Goal: Task Accomplishment & Management: Use online tool/utility

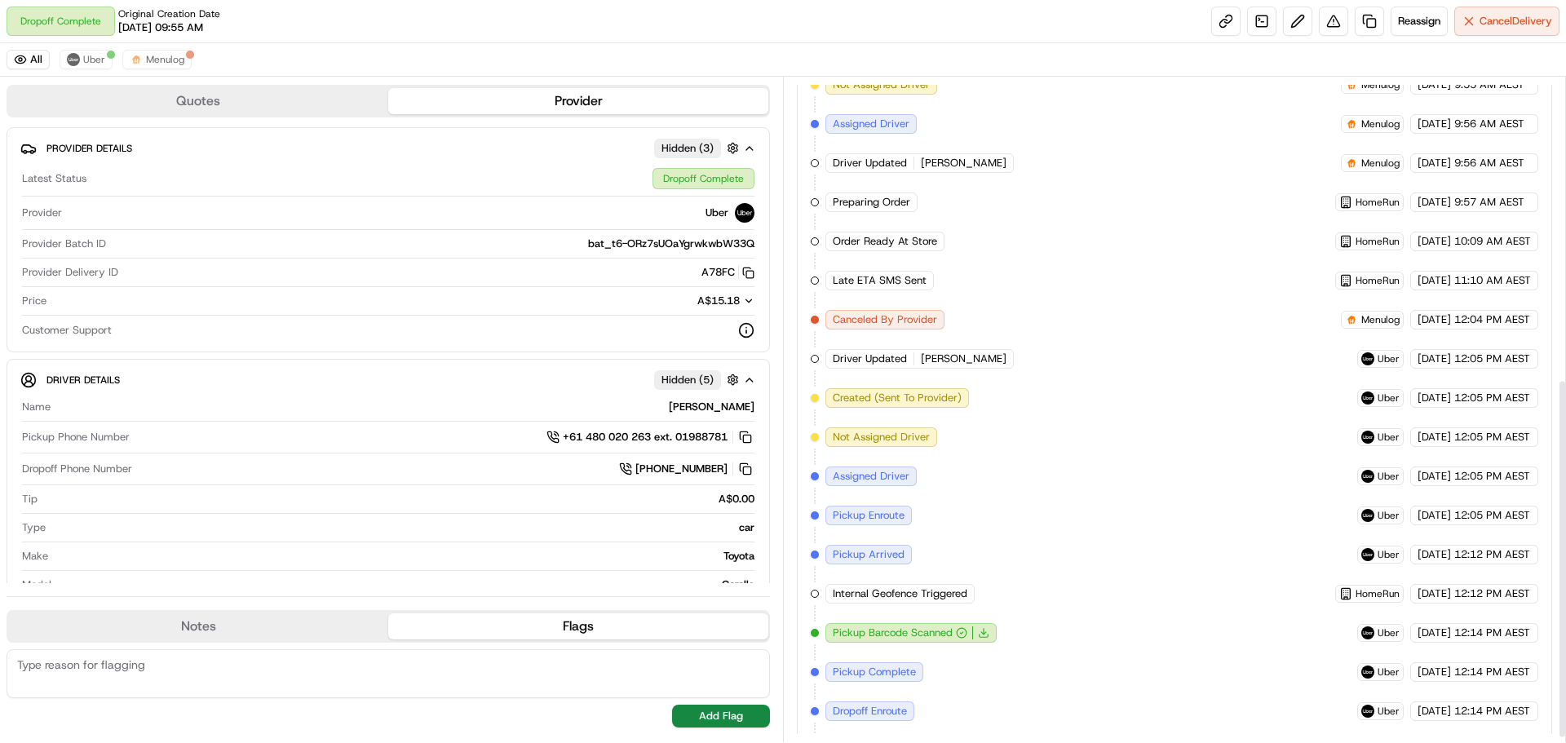
scroll to position [566, 0]
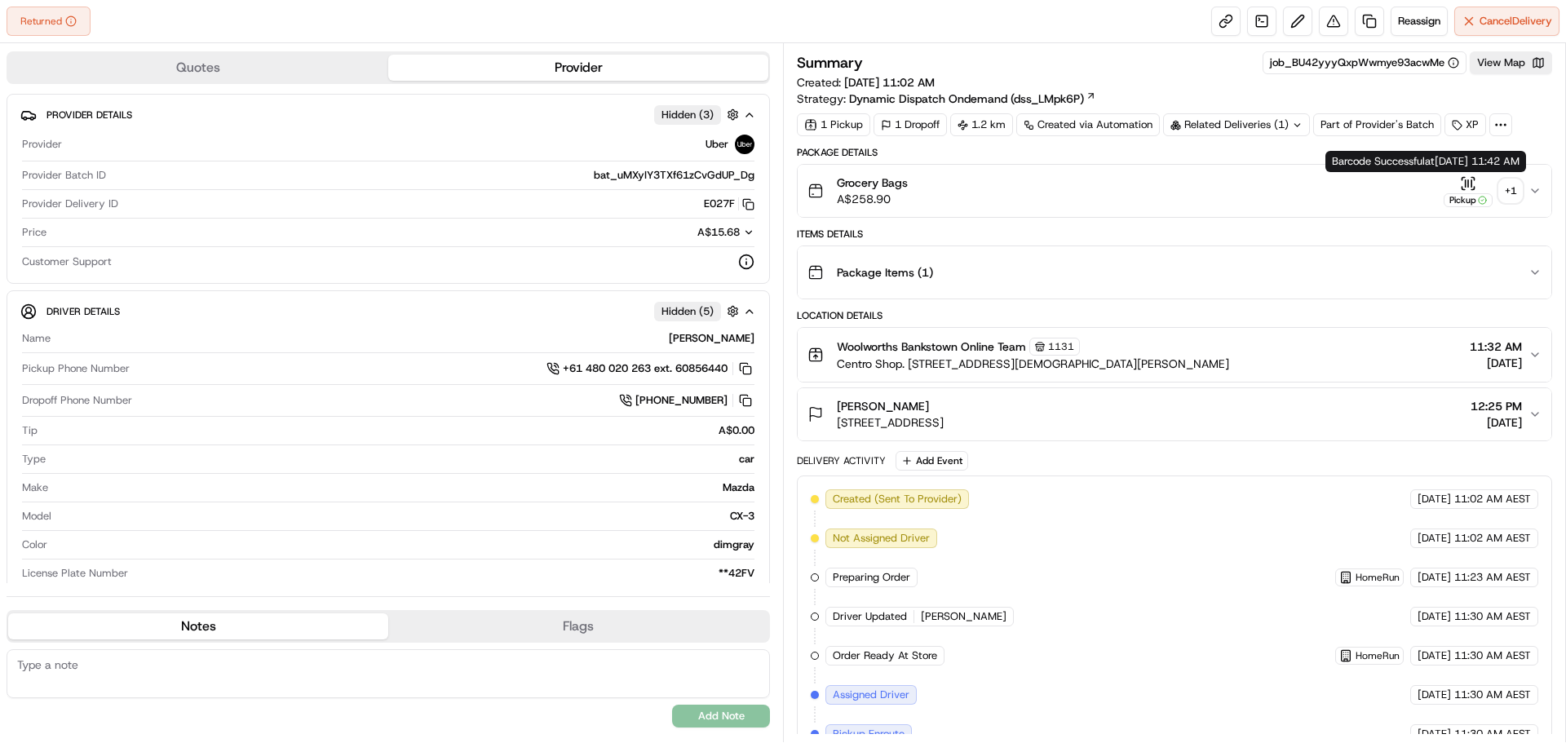
click at [1515, 184] on div "+ 1" at bounding box center [1510, 190] width 23 height 23
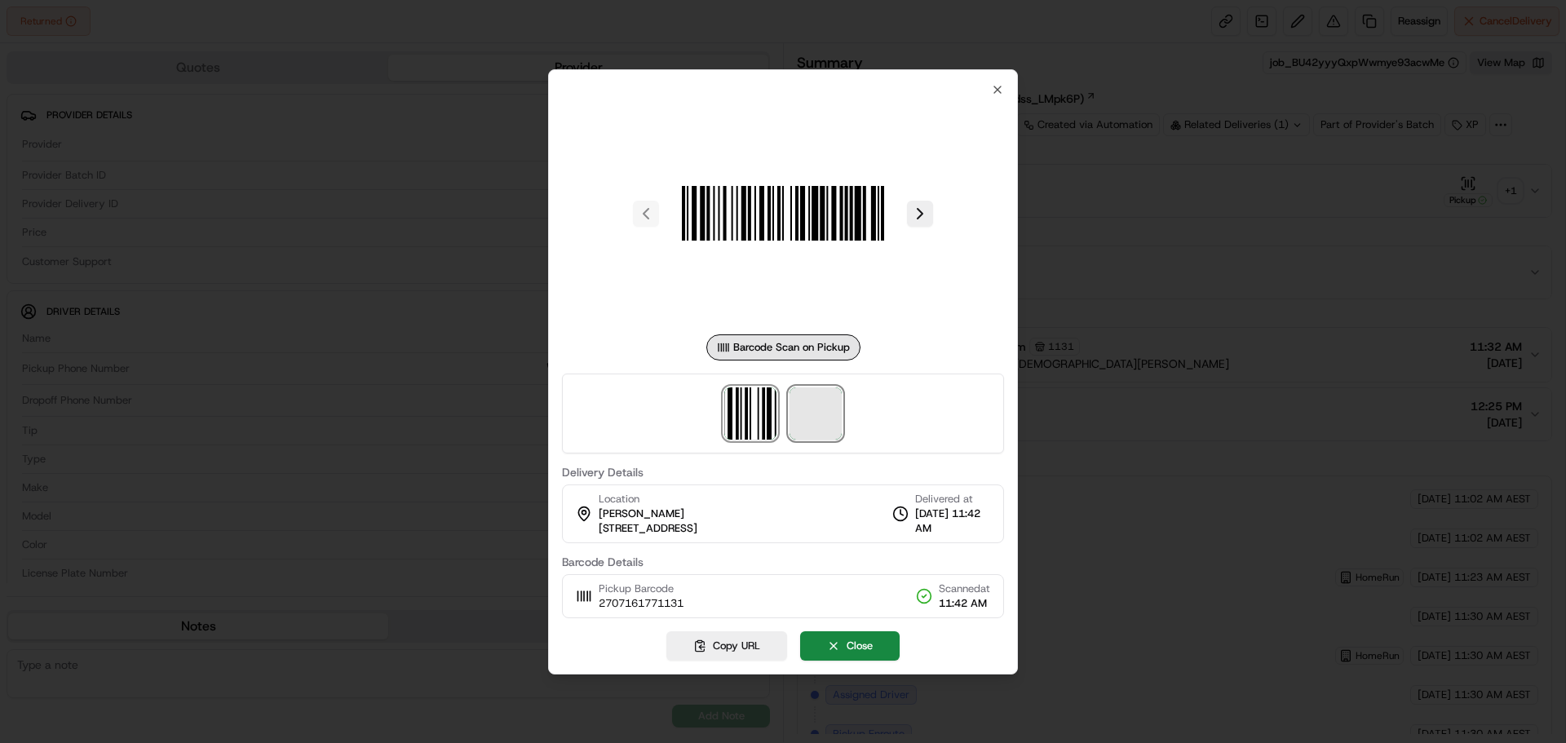
click at [824, 409] on span at bounding box center [816, 413] width 52 height 52
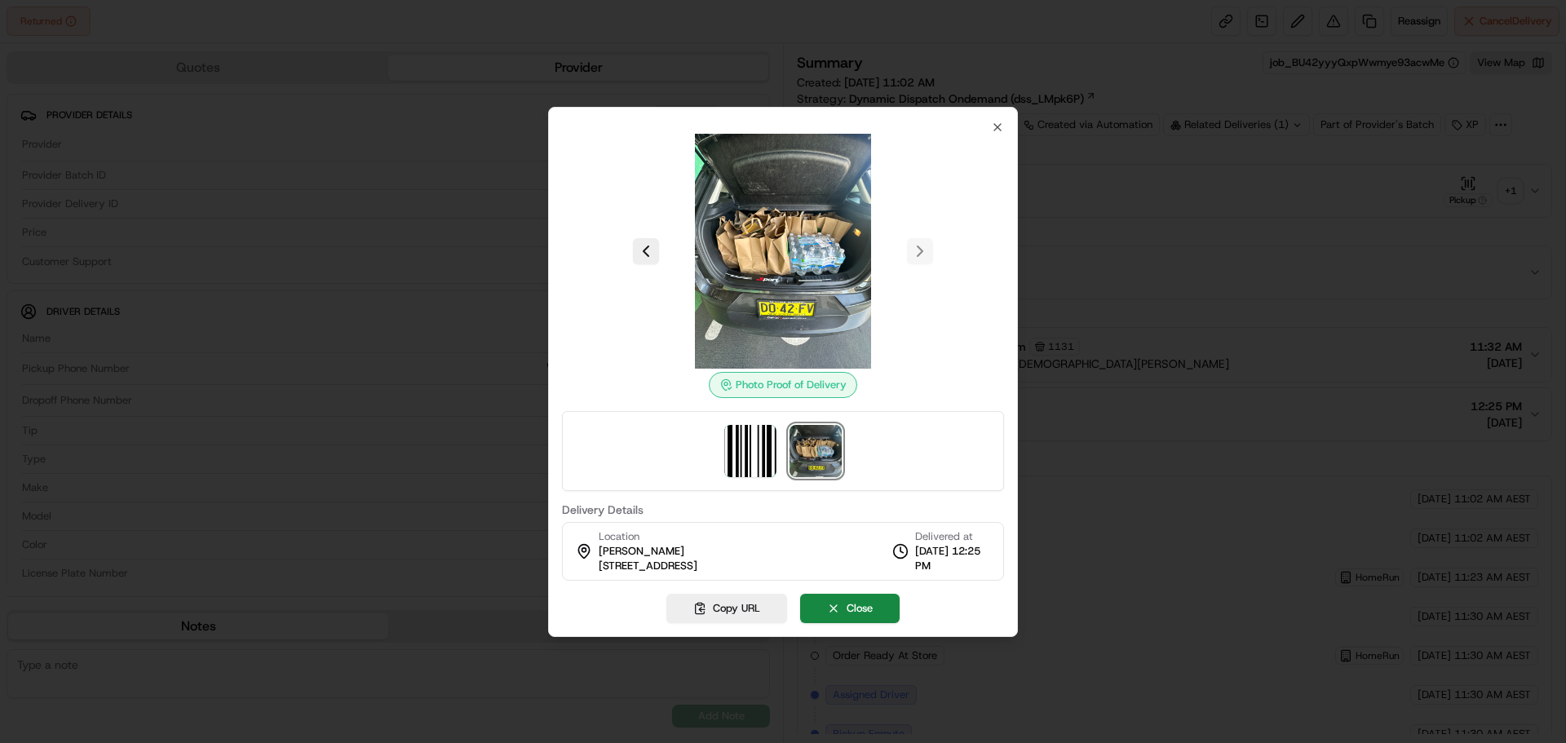
click at [1006, 131] on div "Photo Proof of Delivery Delivery Details Location [PERSON_NAME] [STREET_ADDRESS…" at bounding box center [783, 372] width 470 height 530
click at [1001, 125] on icon "button" at bounding box center [997, 127] width 13 height 13
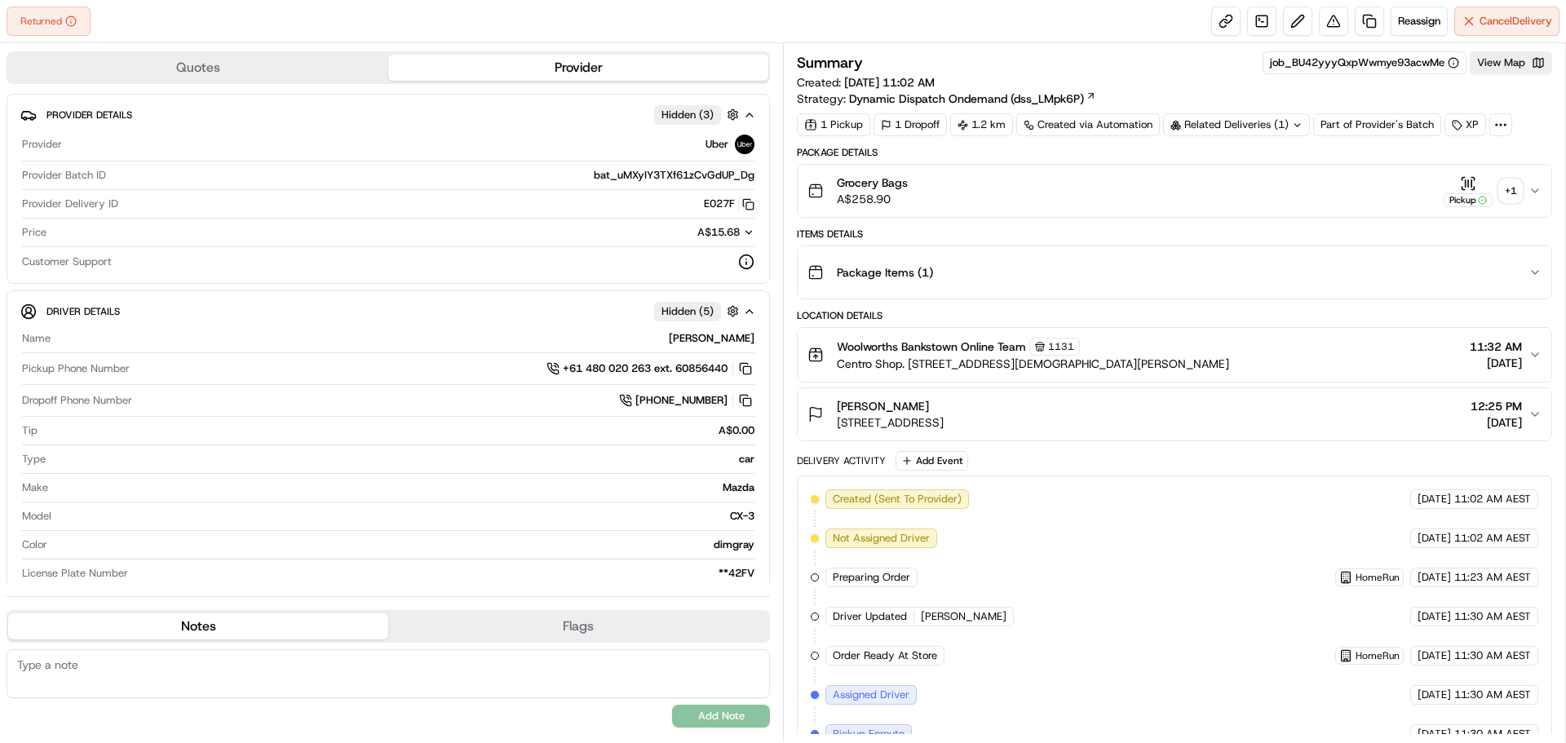
click at [1521, 188] on div "+ 1" at bounding box center [1510, 190] width 23 height 23
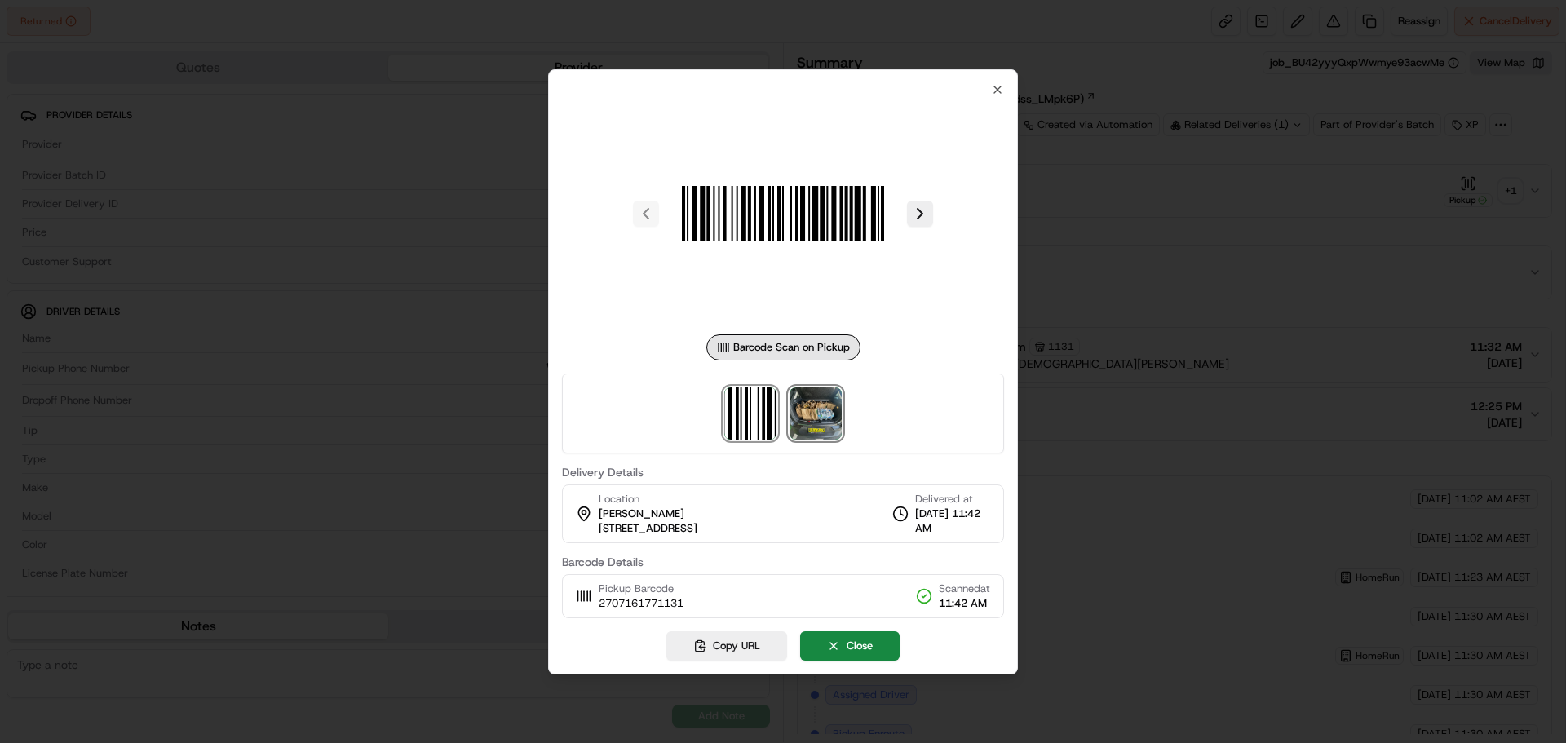
click at [819, 409] on img at bounding box center [816, 413] width 52 height 52
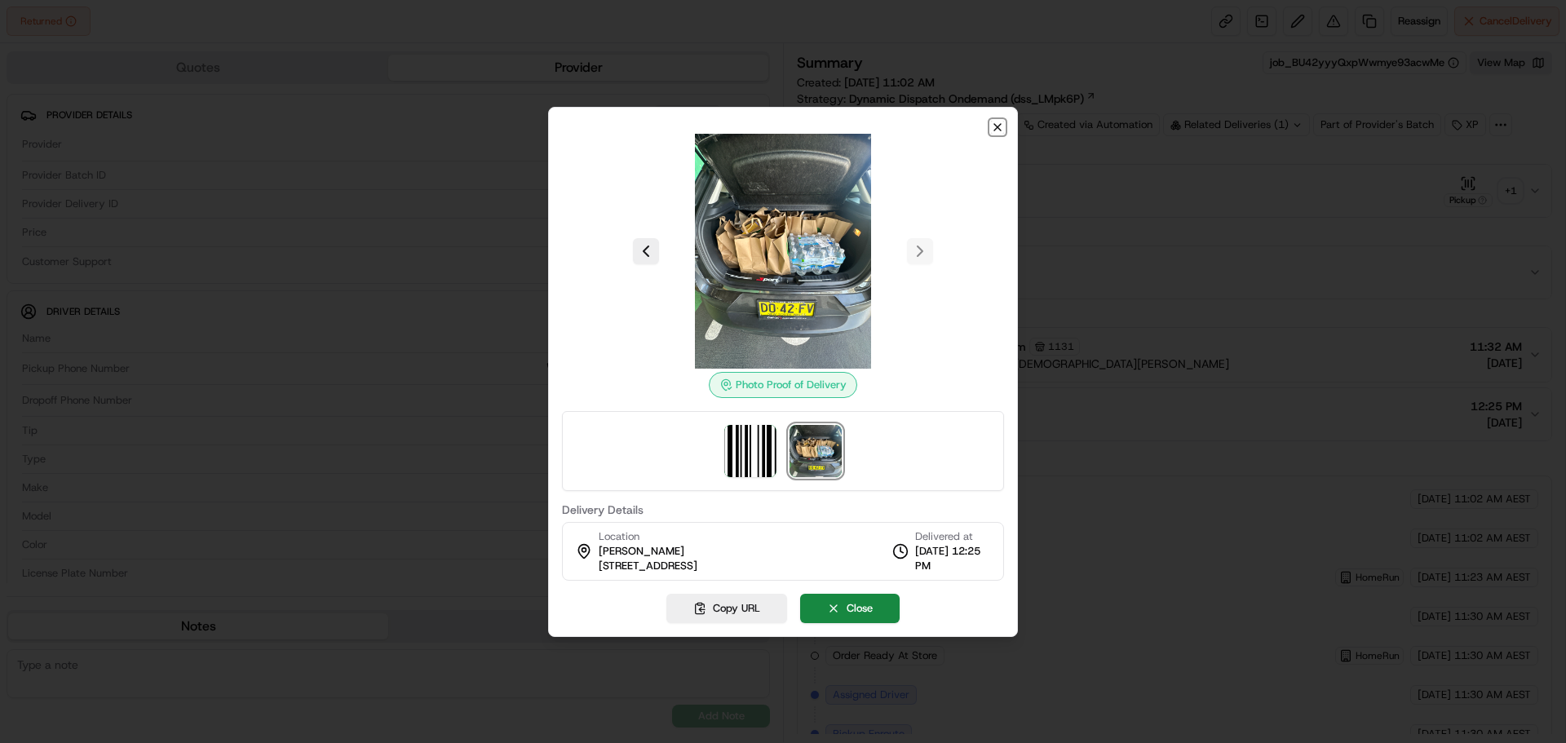
click at [995, 129] on icon "button" at bounding box center [997, 127] width 7 height 7
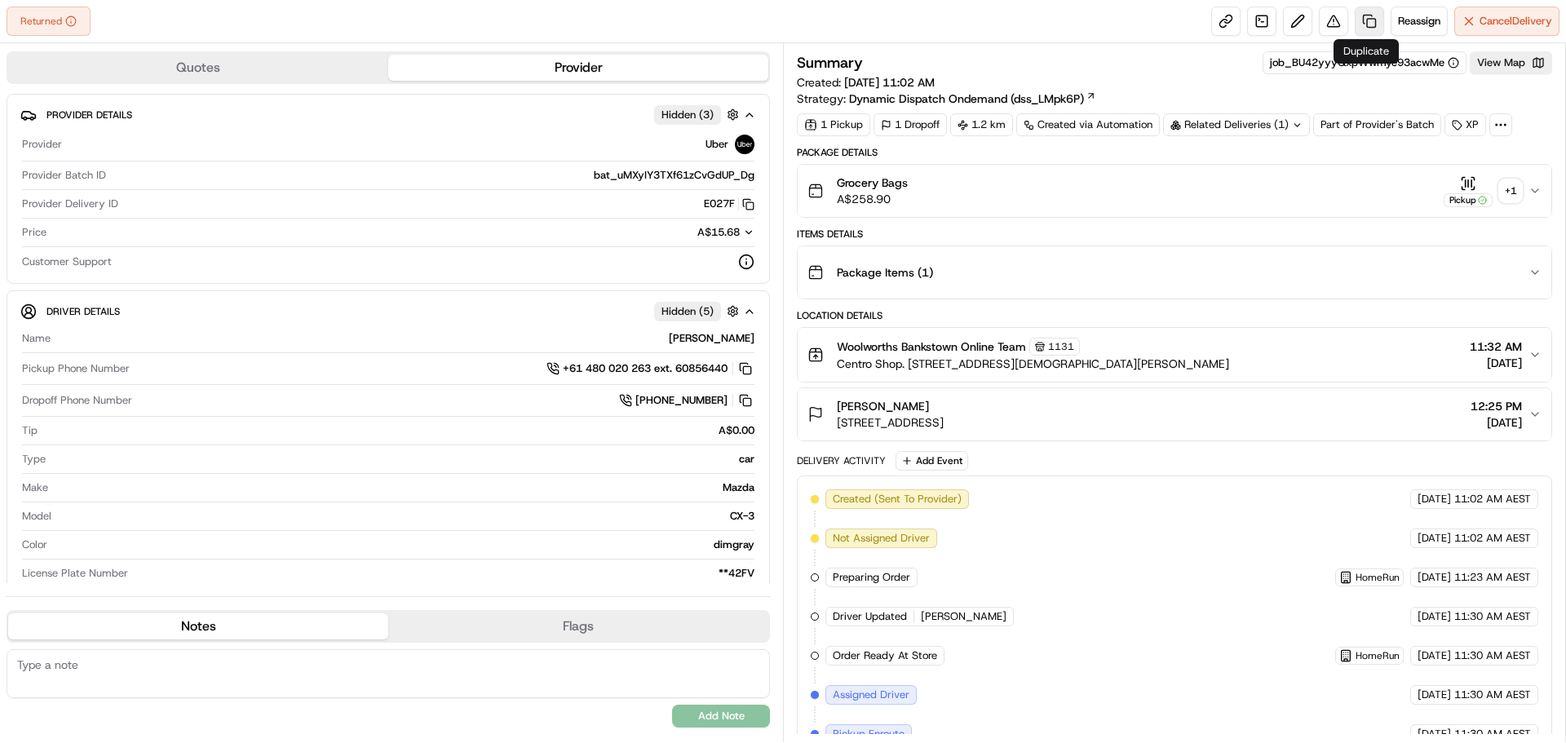
click at [1364, 16] on link at bounding box center [1369, 21] width 29 height 29
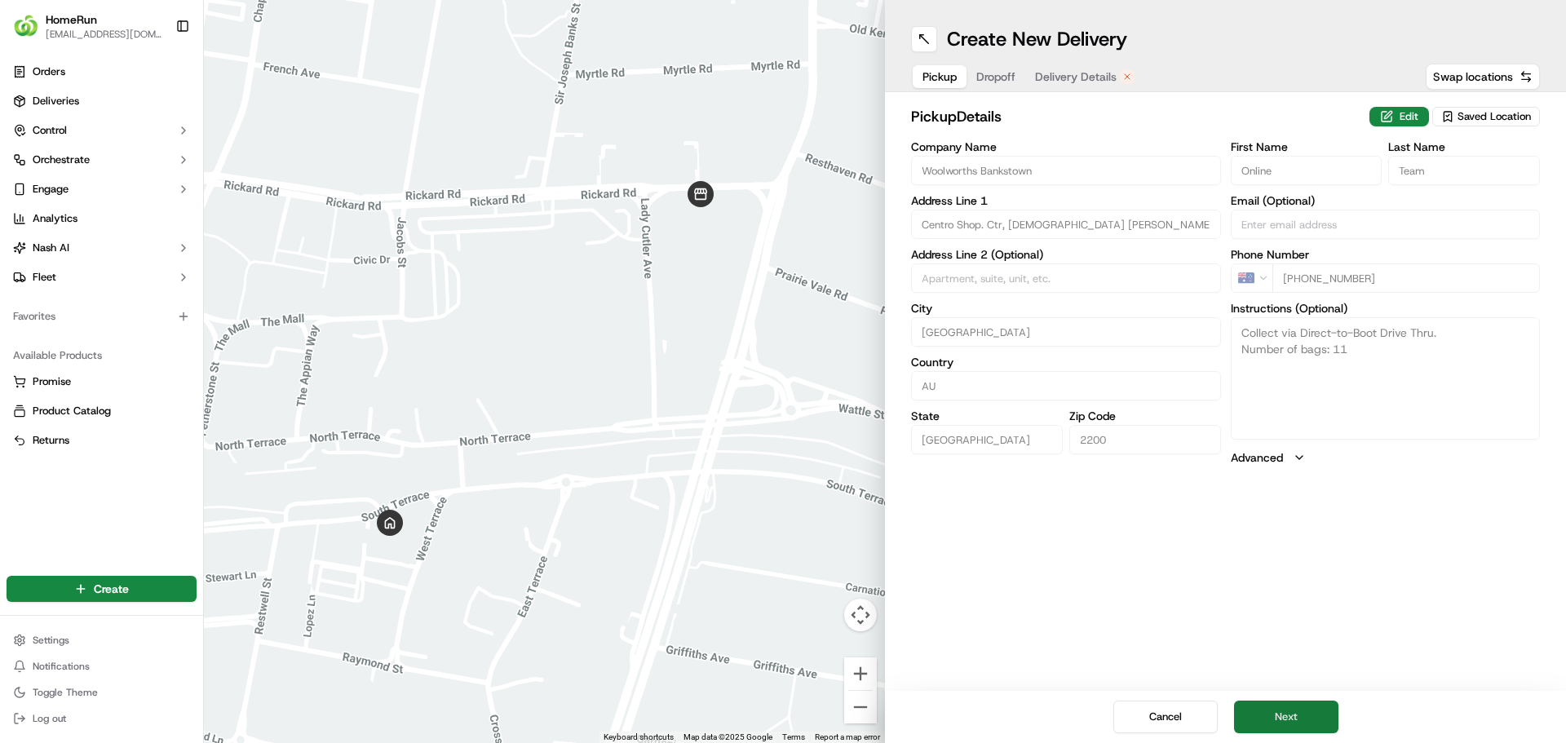
click at [1302, 713] on button "Next" at bounding box center [1286, 717] width 104 height 33
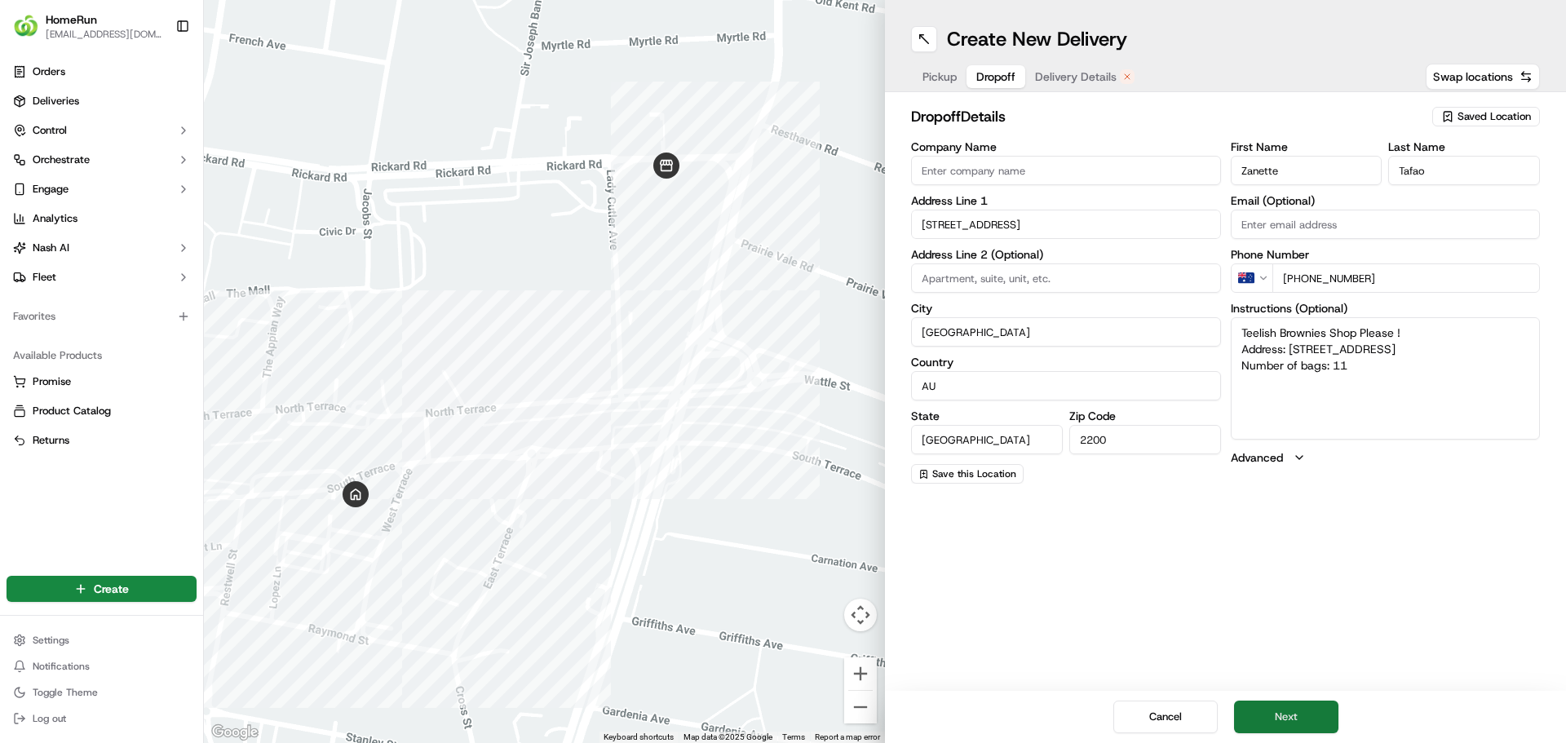
click at [1301, 713] on button "Next" at bounding box center [1286, 717] width 104 height 33
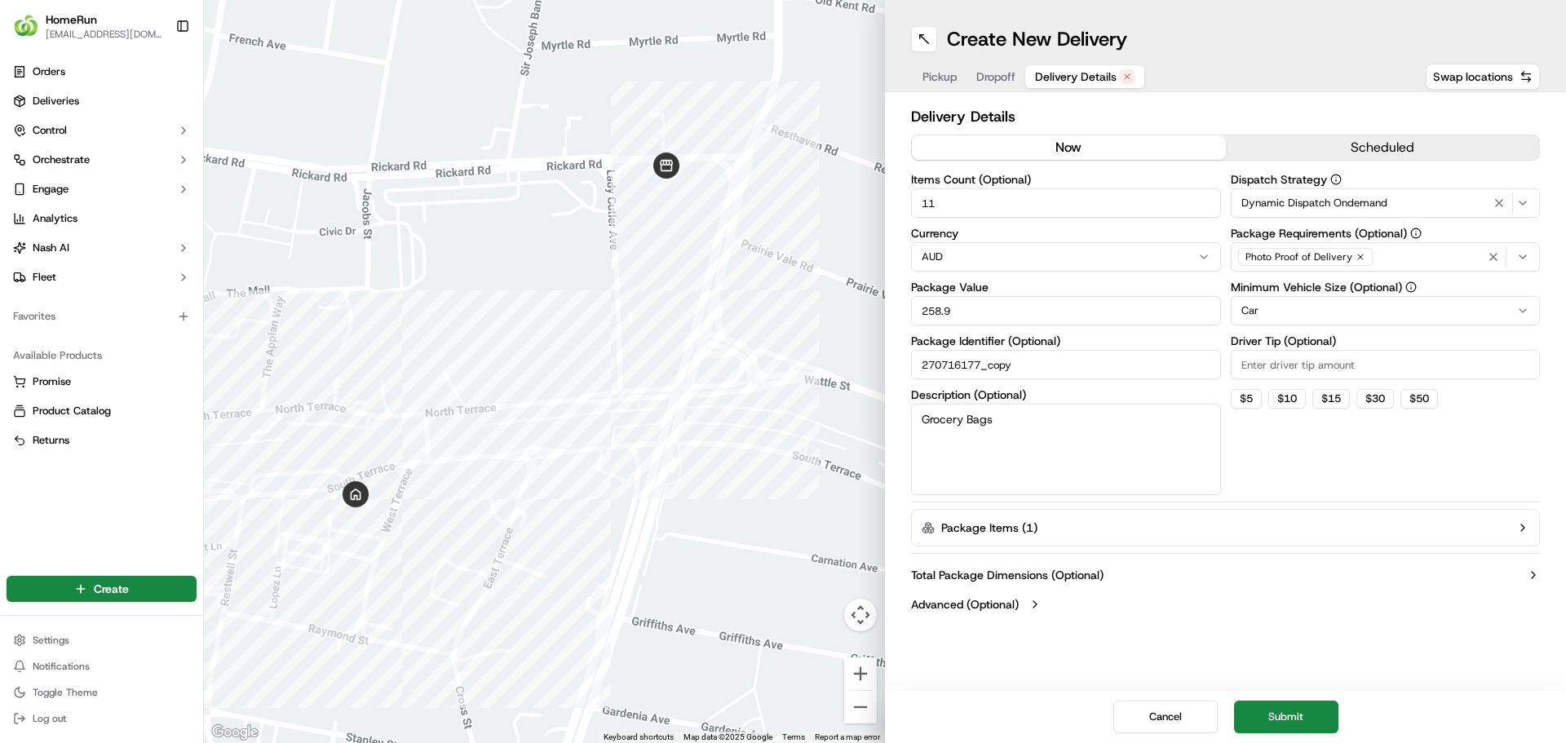
click at [1085, 148] on button "now" at bounding box center [1069, 147] width 314 height 24
click at [1293, 706] on button "Submit" at bounding box center [1286, 717] width 104 height 33
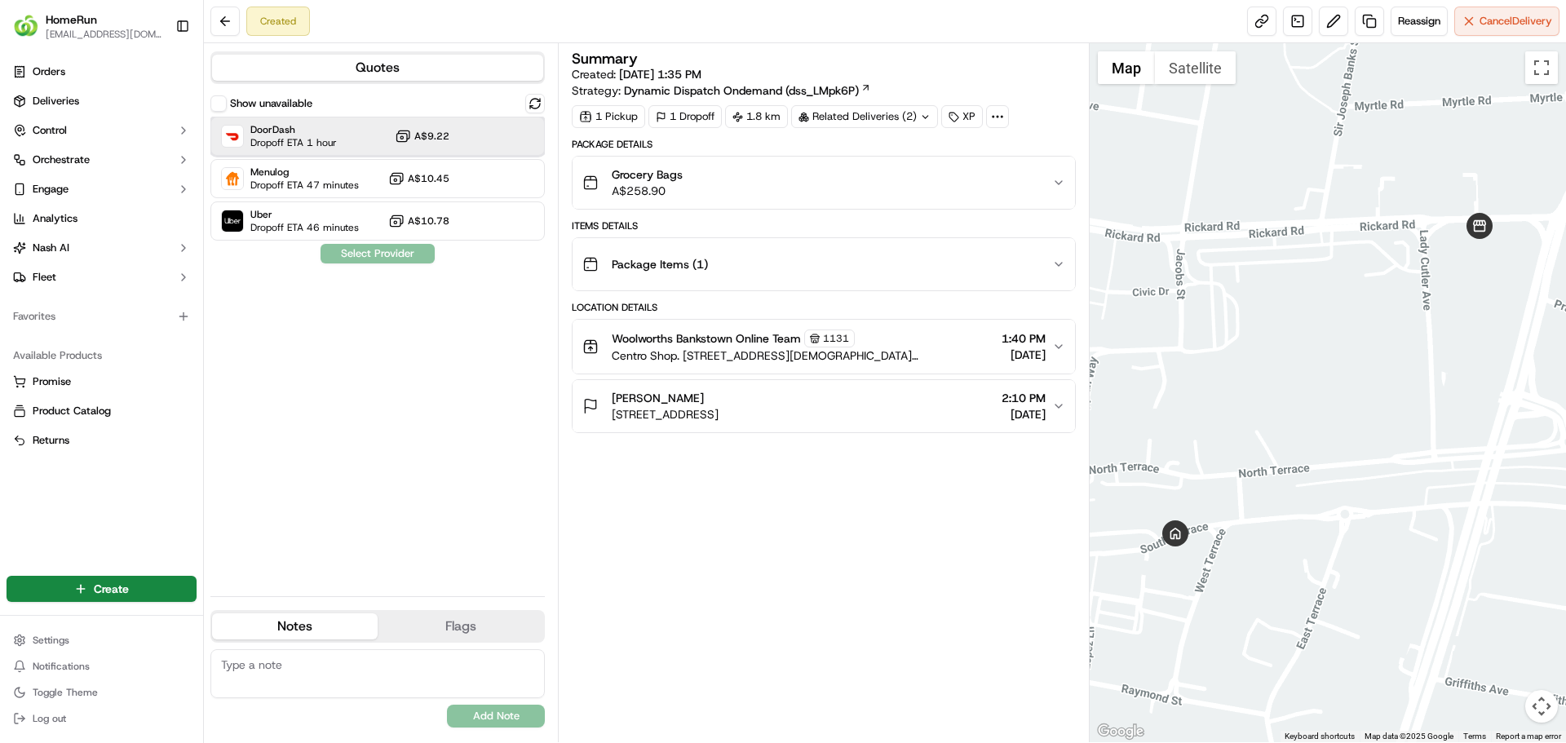
click at [343, 126] on div "DoorDash Dropoff ETA 1 hour A$9.22" at bounding box center [377, 136] width 334 height 39
click at [388, 258] on button "Assign Provider" at bounding box center [378, 254] width 116 height 20
